Goal: Find specific page/section: Find specific page/section

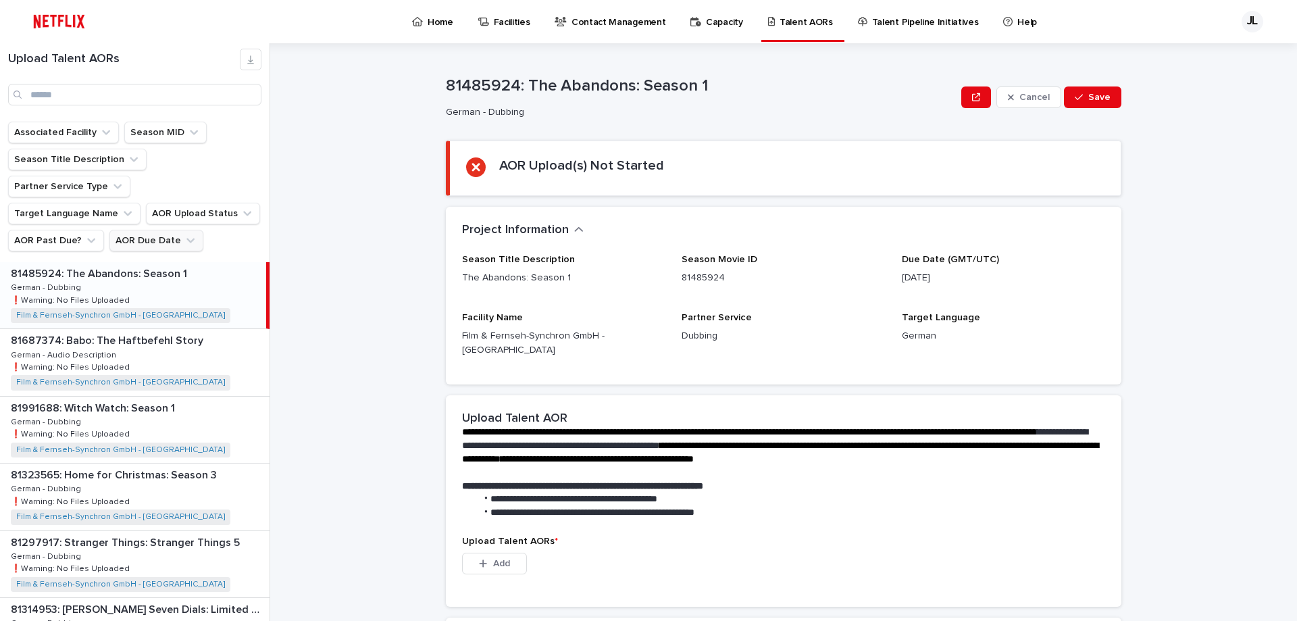
click at [159, 230] on button "AOR Due Date" at bounding box center [156, 241] width 94 height 22
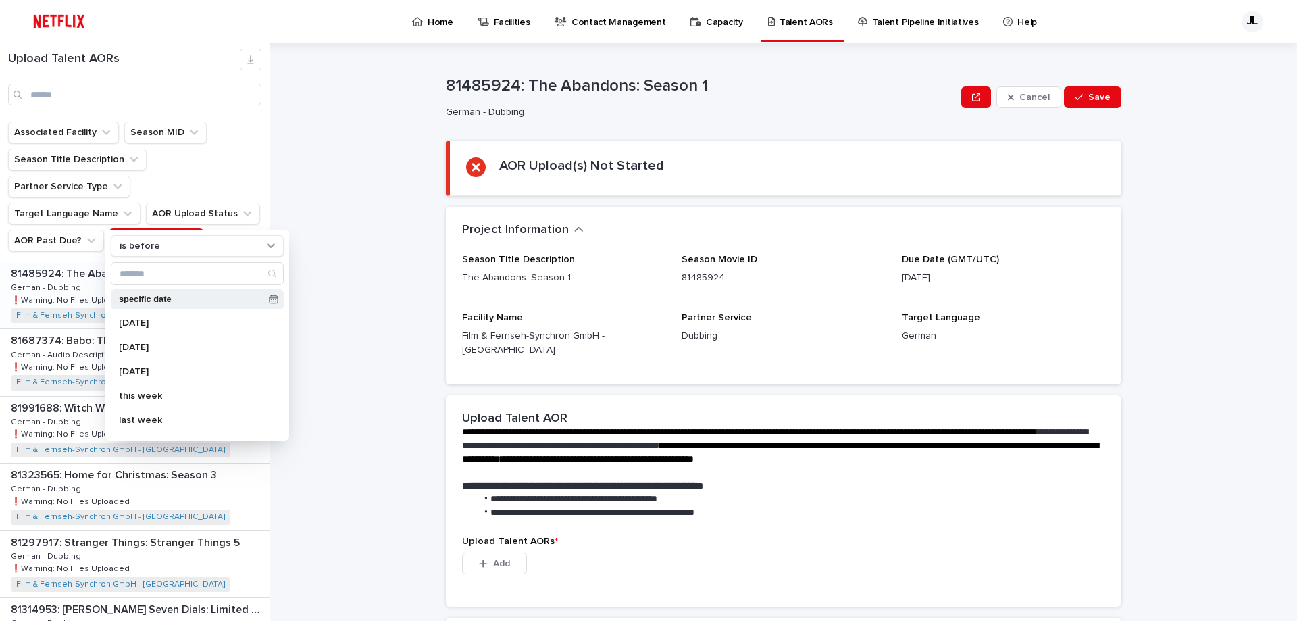
click at [270, 299] on icon at bounding box center [273, 298] width 9 height 9
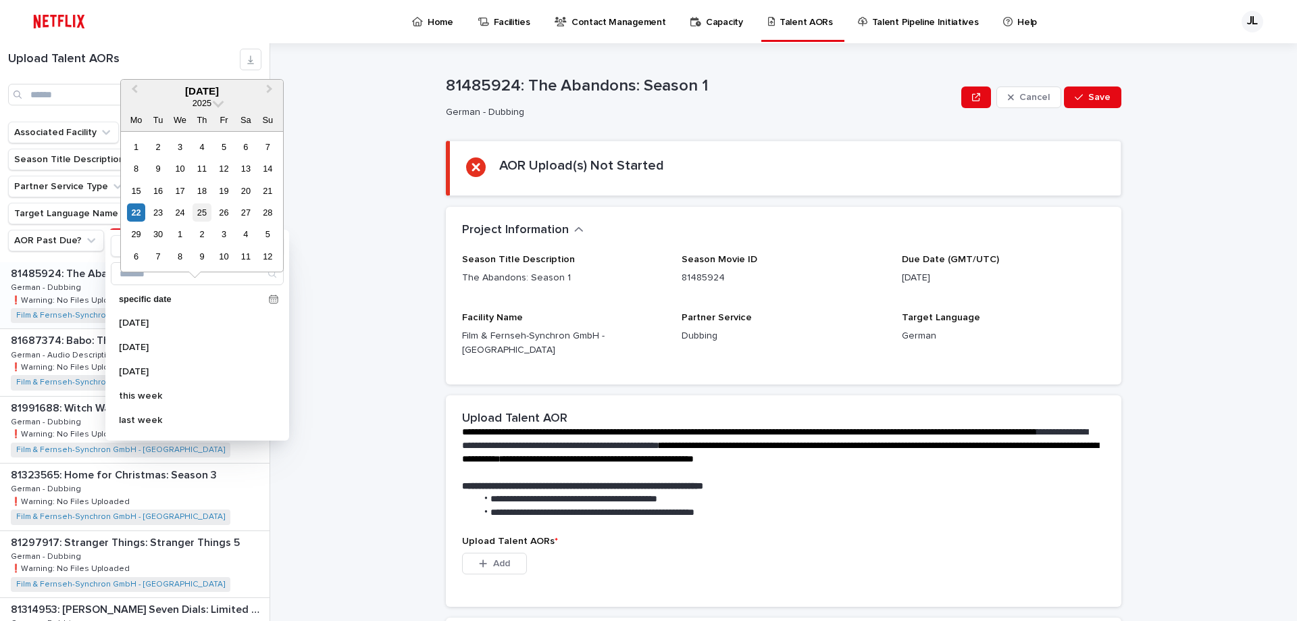
click at [205, 214] on div "25" at bounding box center [201, 212] width 18 height 18
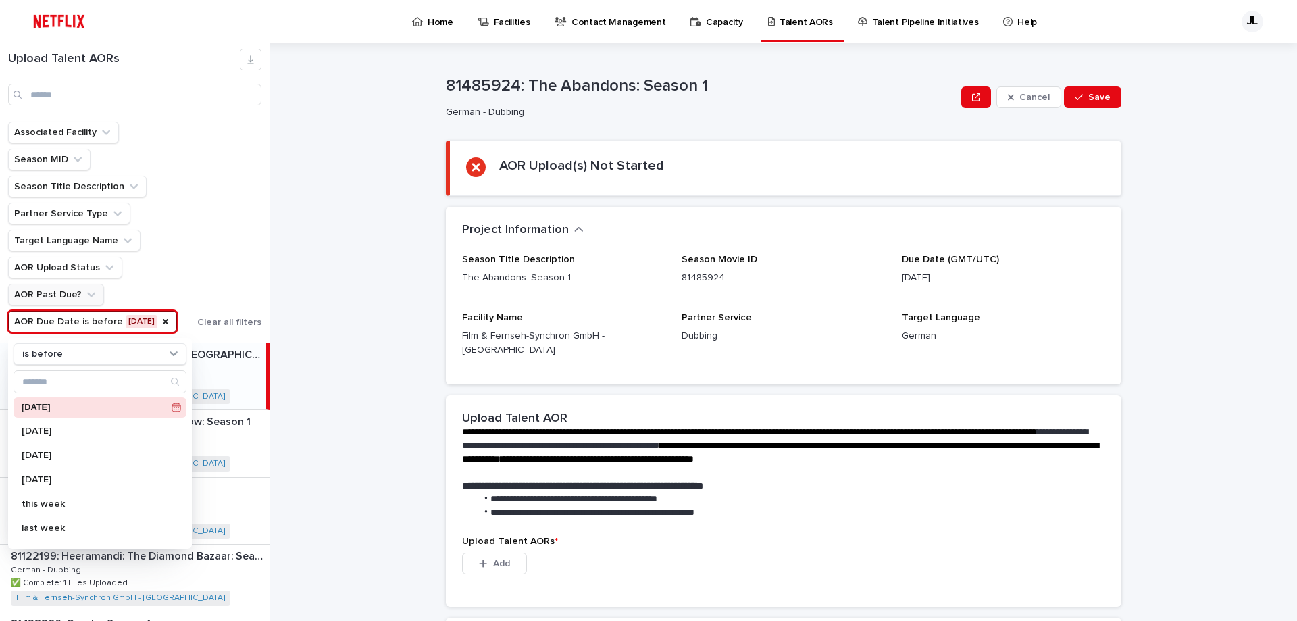
click at [84, 294] on icon "AOR Past Due?" at bounding box center [91, 295] width 14 height 14
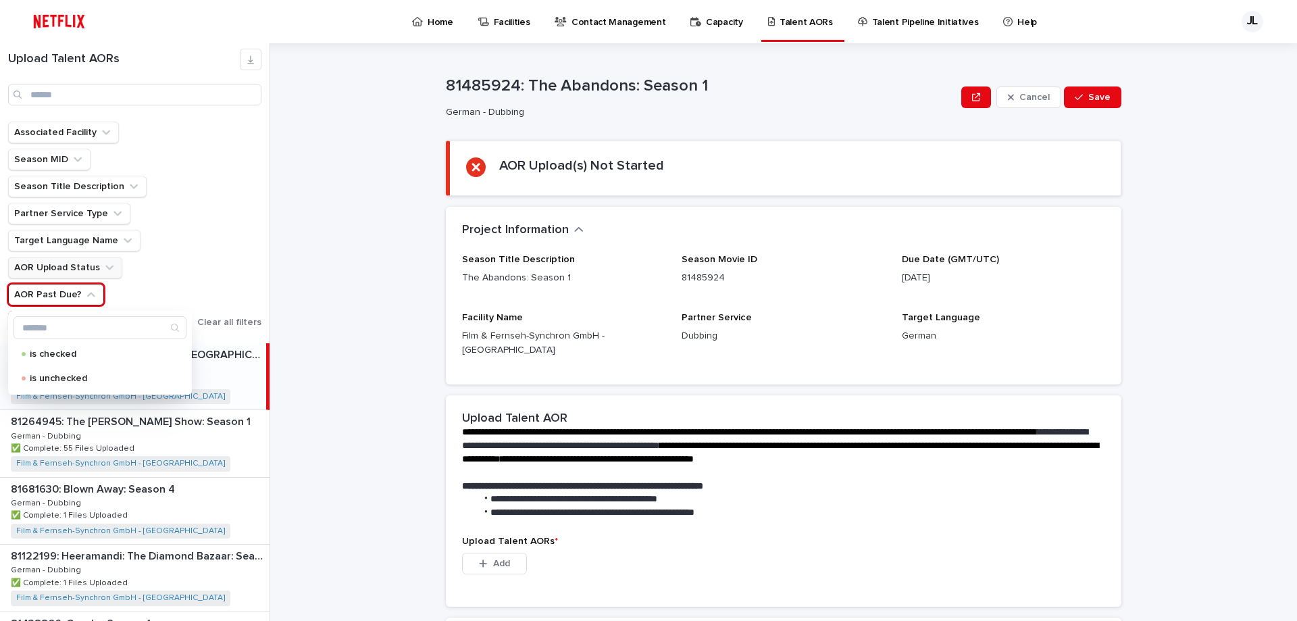
click at [69, 269] on button "AOR Upload Status" at bounding box center [65, 268] width 114 height 22
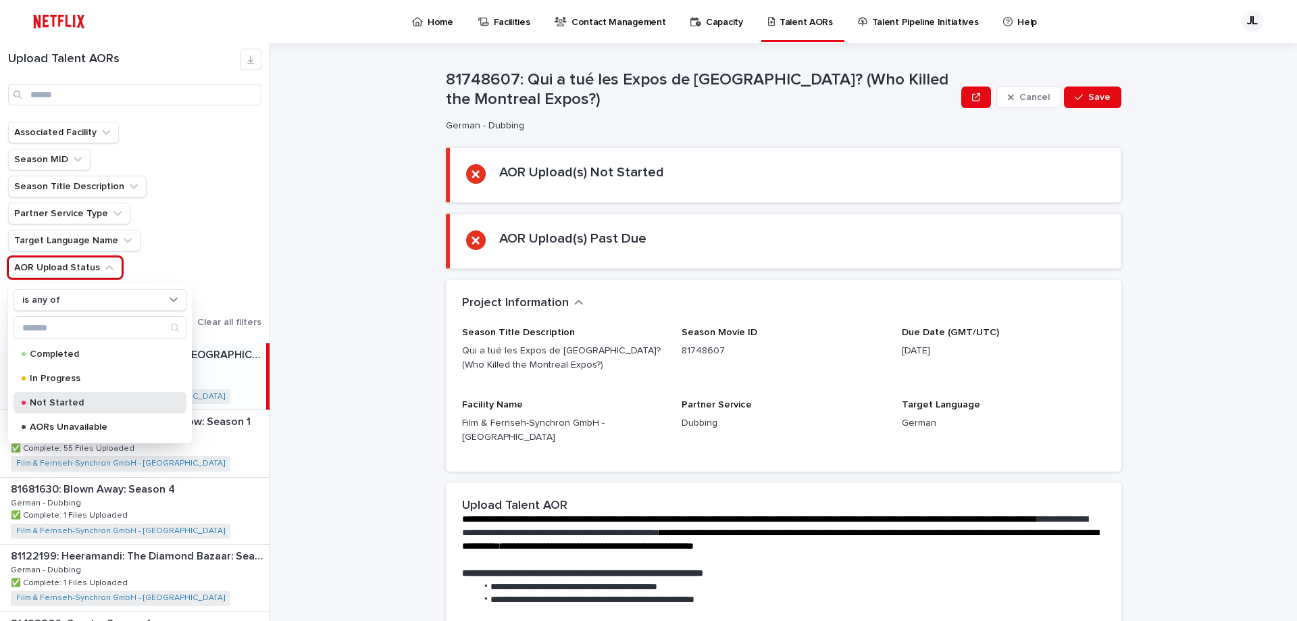
click at [55, 397] on div "Not Started" at bounding box center [100, 403] width 173 height 22
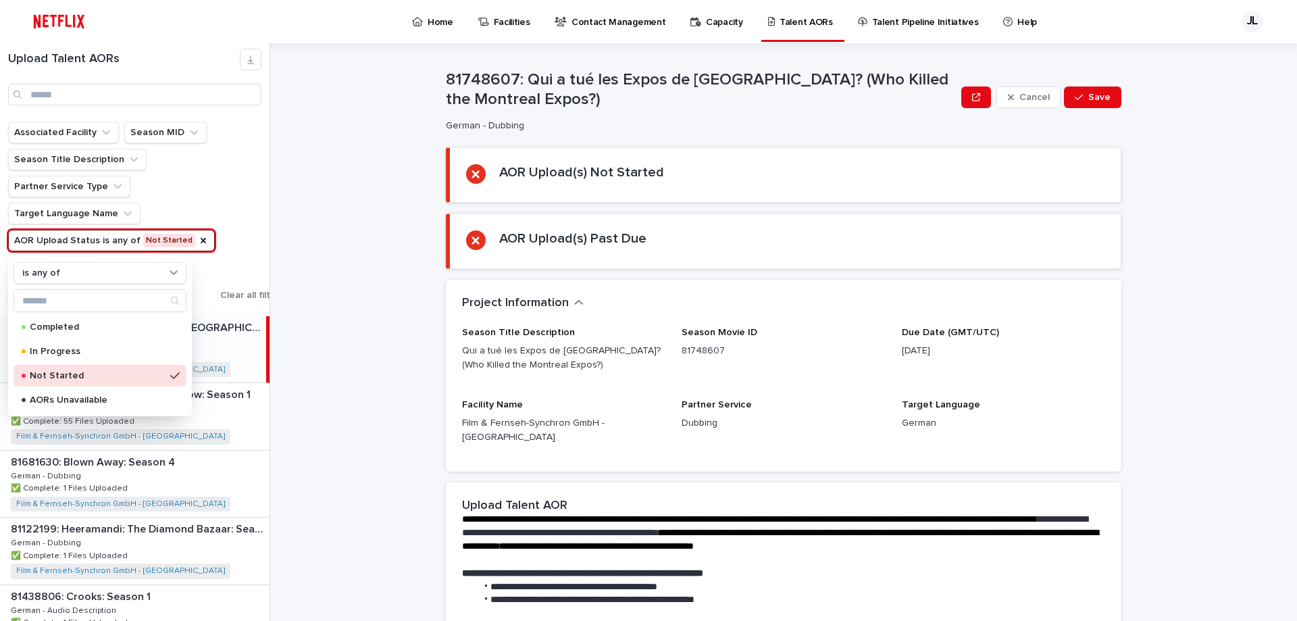
click at [228, 189] on div "Associated Facility Season MID Season Title Description Partner Service Type Ta…" at bounding box center [146, 214] width 276 height 184
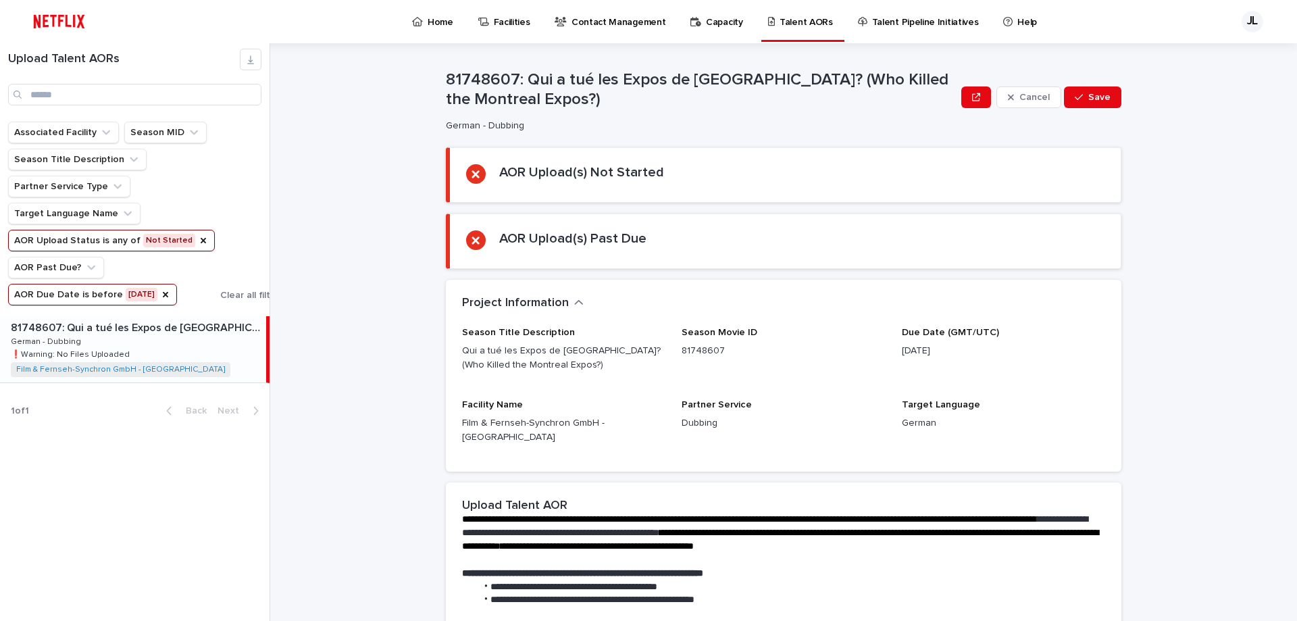
click at [210, 357] on div "81748607: Qui a tué les Expos de [GEOGRAPHIC_DATA]? (Who Killed the Montreal Ex…" at bounding box center [133, 349] width 266 height 66
click at [168, 296] on icon "AOR Due Date" at bounding box center [165, 294] width 5 height 5
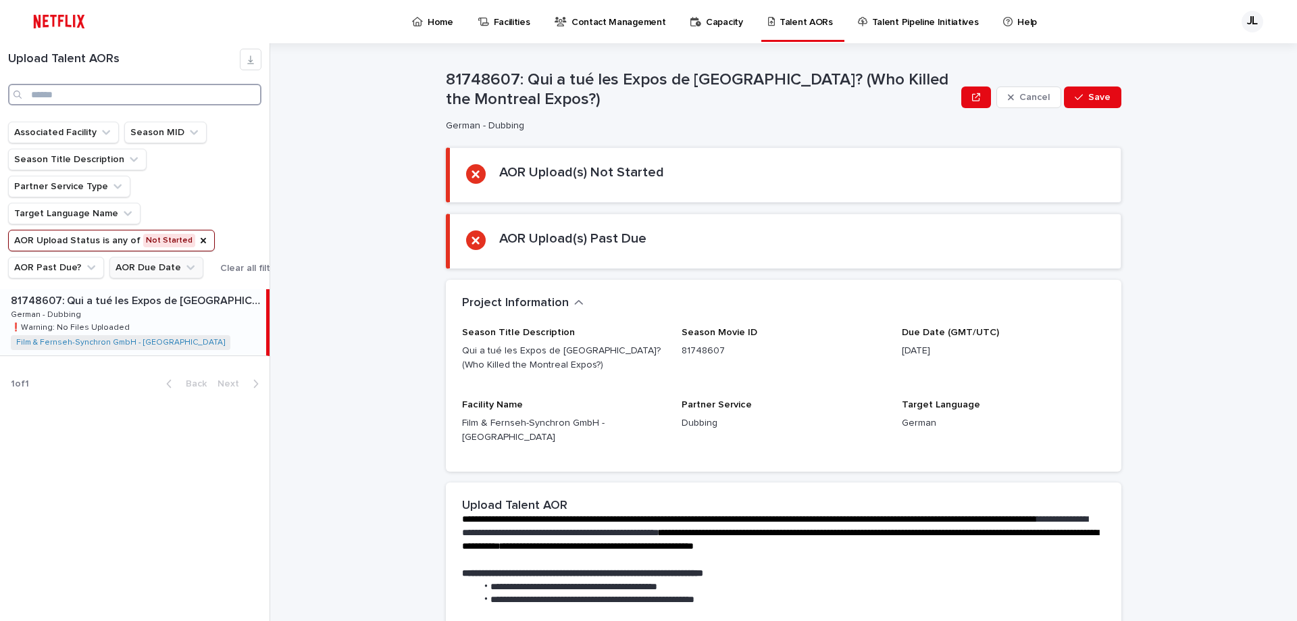
click at [61, 91] on input "Search" at bounding box center [134, 95] width 253 height 22
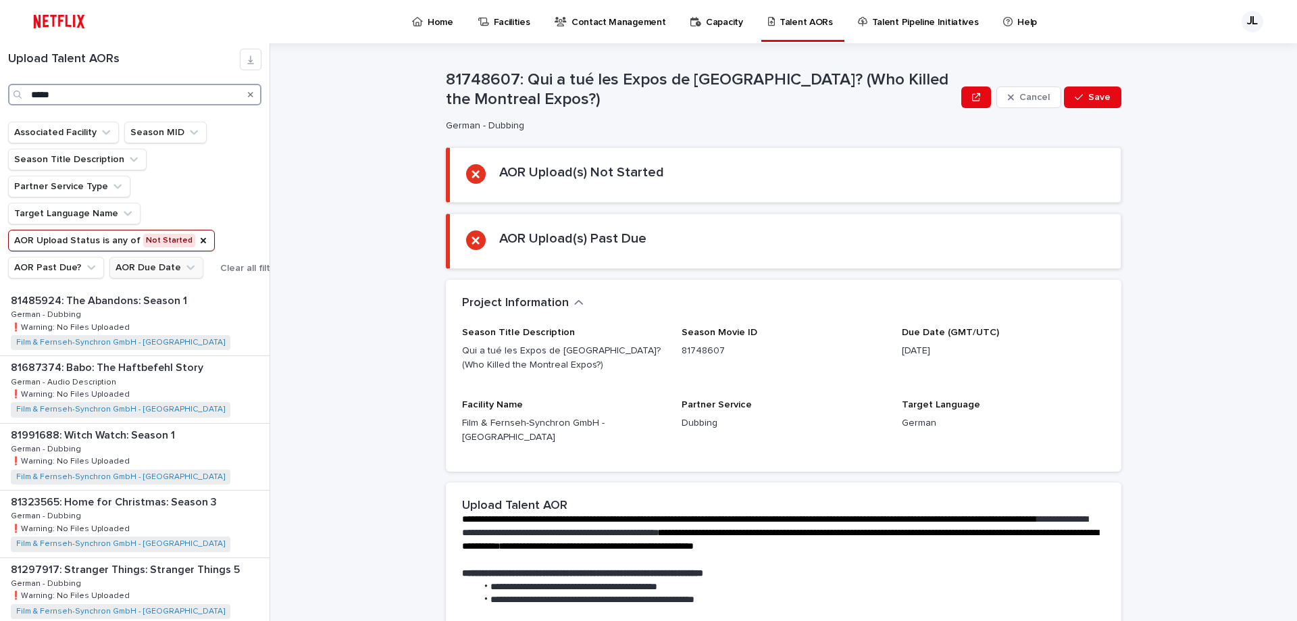
type input "*****"
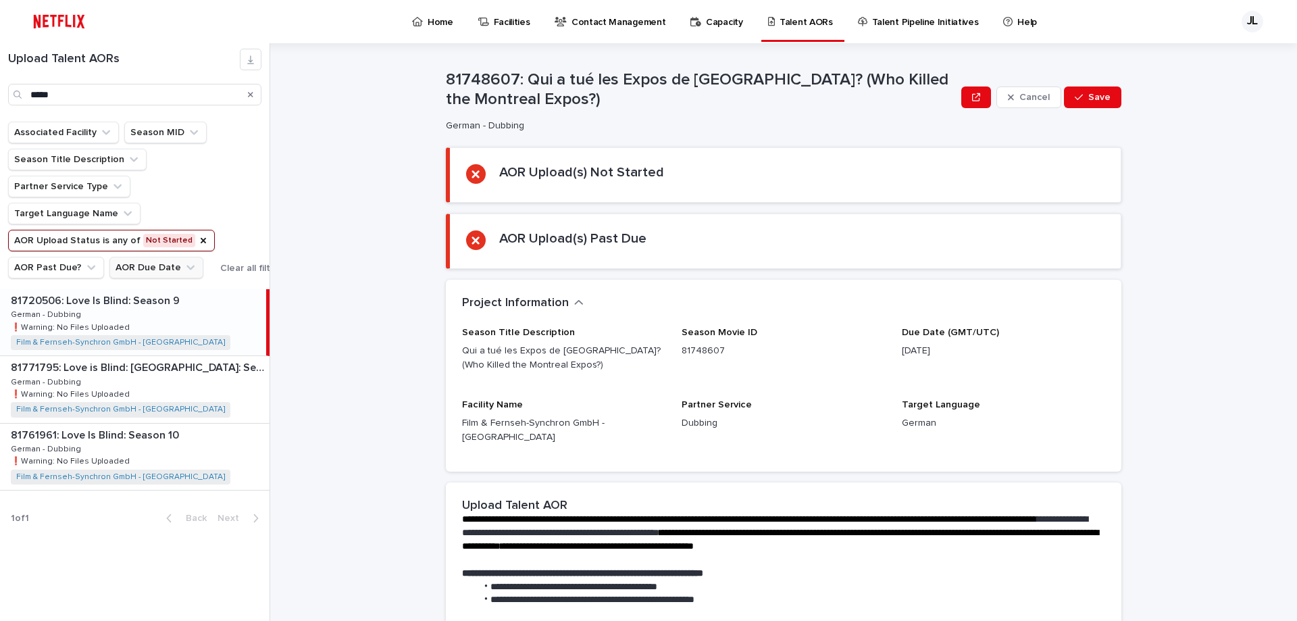
click at [145, 307] on p "81720506: Love Is Blind: Season 9" at bounding box center [97, 300] width 172 height 16
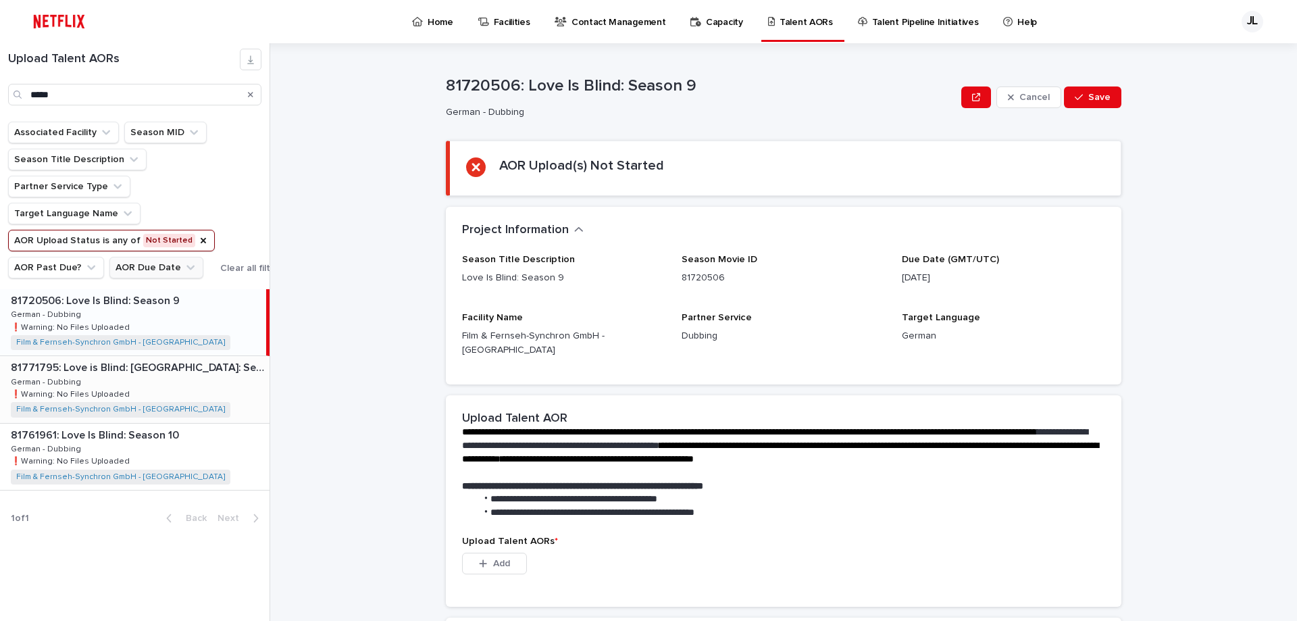
click at [187, 397] on div "81771795: Love is Blind: [GEOGRAPHIC_DATA]: Season 1 81771795: Love is Blind: […" at bounding box center [134, 389] width 269 height 66
click at [186, 385] on div "81771795: Love is Blind: [GEOGRAPHIC_DATA]: Season 1 81771795: Love is Blind: […" at bounding box center [133, 389] width 266 height 66
click at [210, 456] on div "81761961: Love Is Blind: Season 10 81761961: Love Is Blind: Season 10 German - …" at bounding box center [134, 456] width 269 height 66
click at [201, 239] on icon "AOR Upload Status" at bounding box center [203, 240] width 5 height 5
